Goal: Go to known website: Access a specific website the user already knows

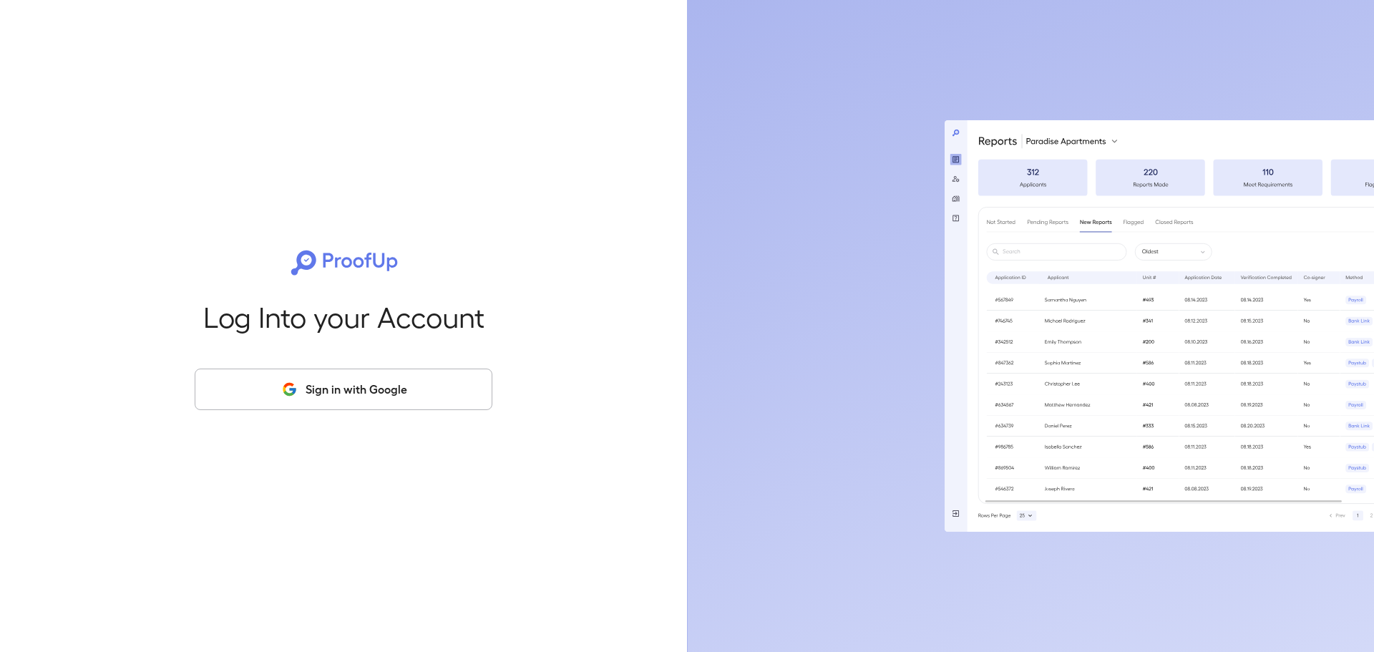
click at [319, 384] on button "Sign in with Google" at bounding box center [344, 390] width 298 height 42
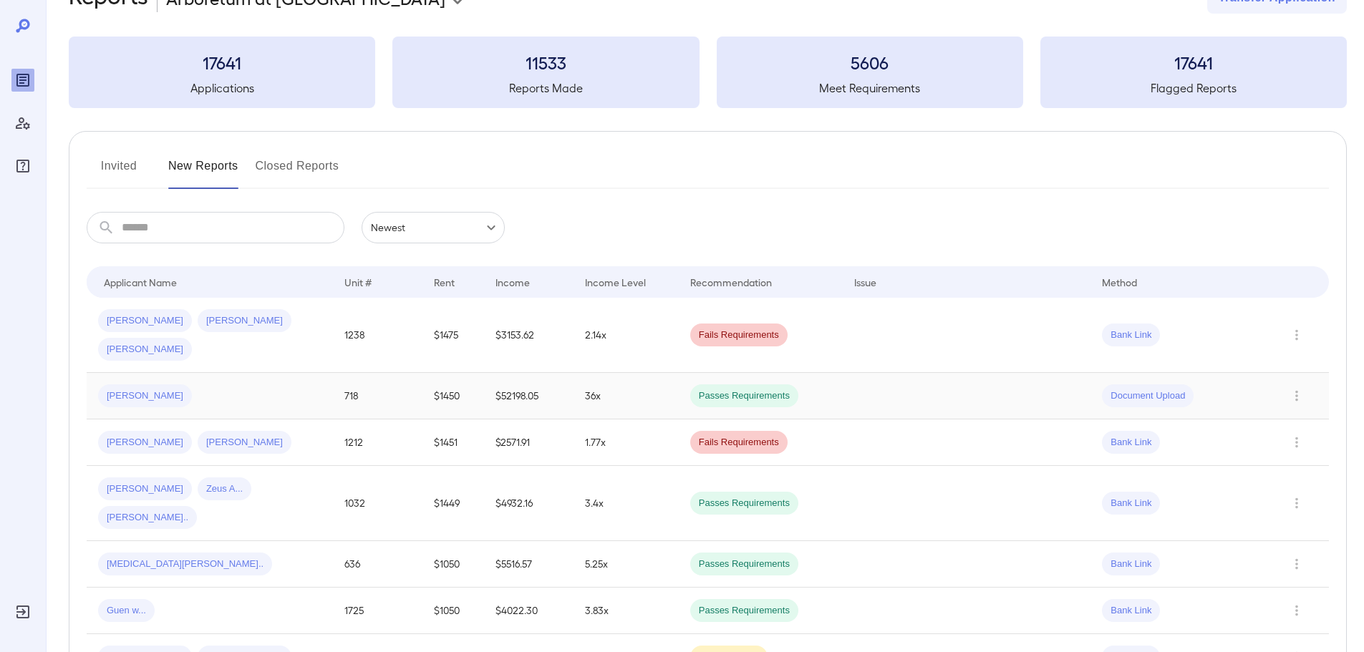
scroll to position [72, 0]
